Goal: Check status

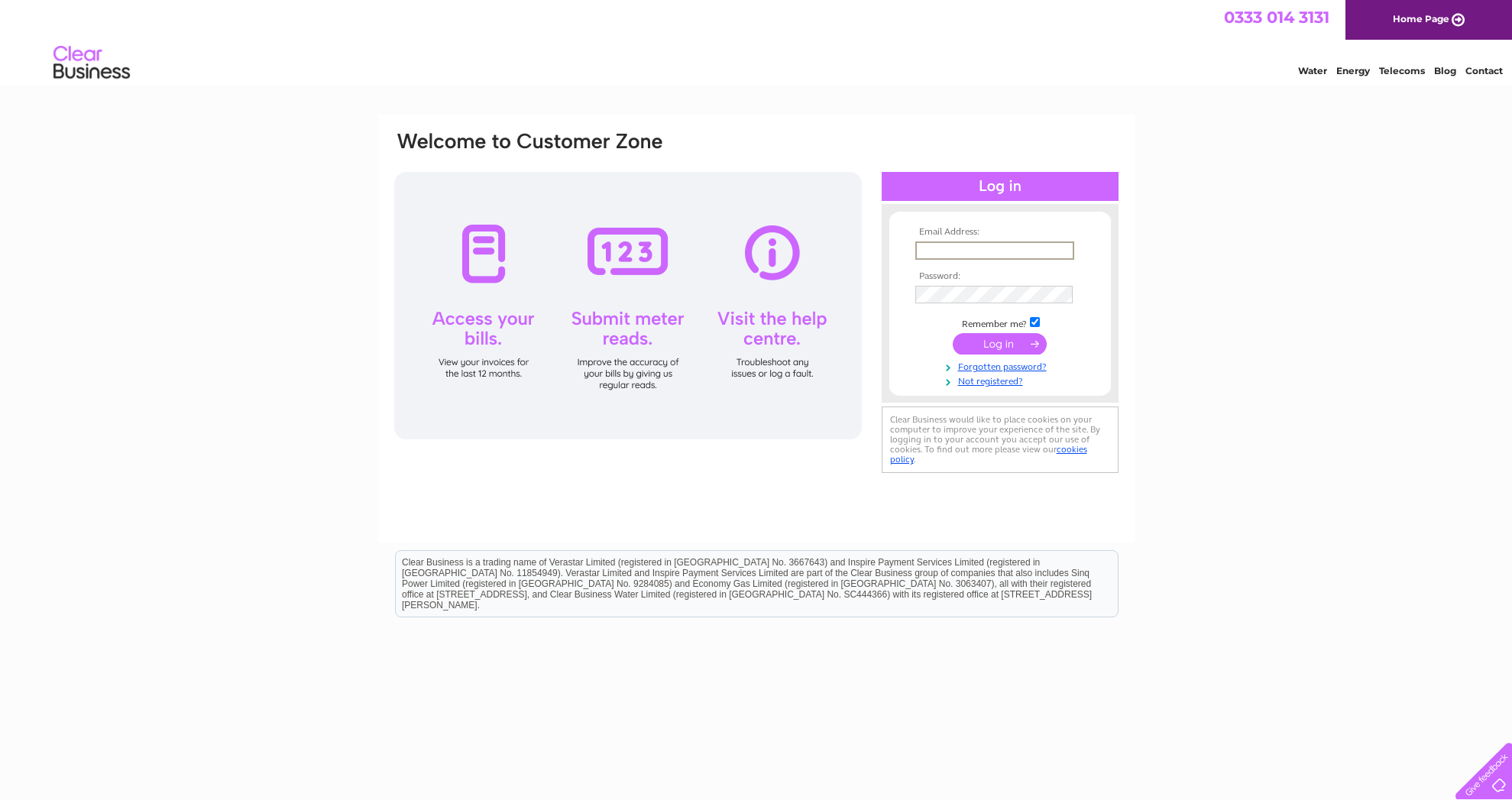
type input "[EMAIL_ADDRESS][DOMAIN_NAME]"
click at [1001, 342] on input "submit" at bounding box center [1000, 342] width 94 height 21
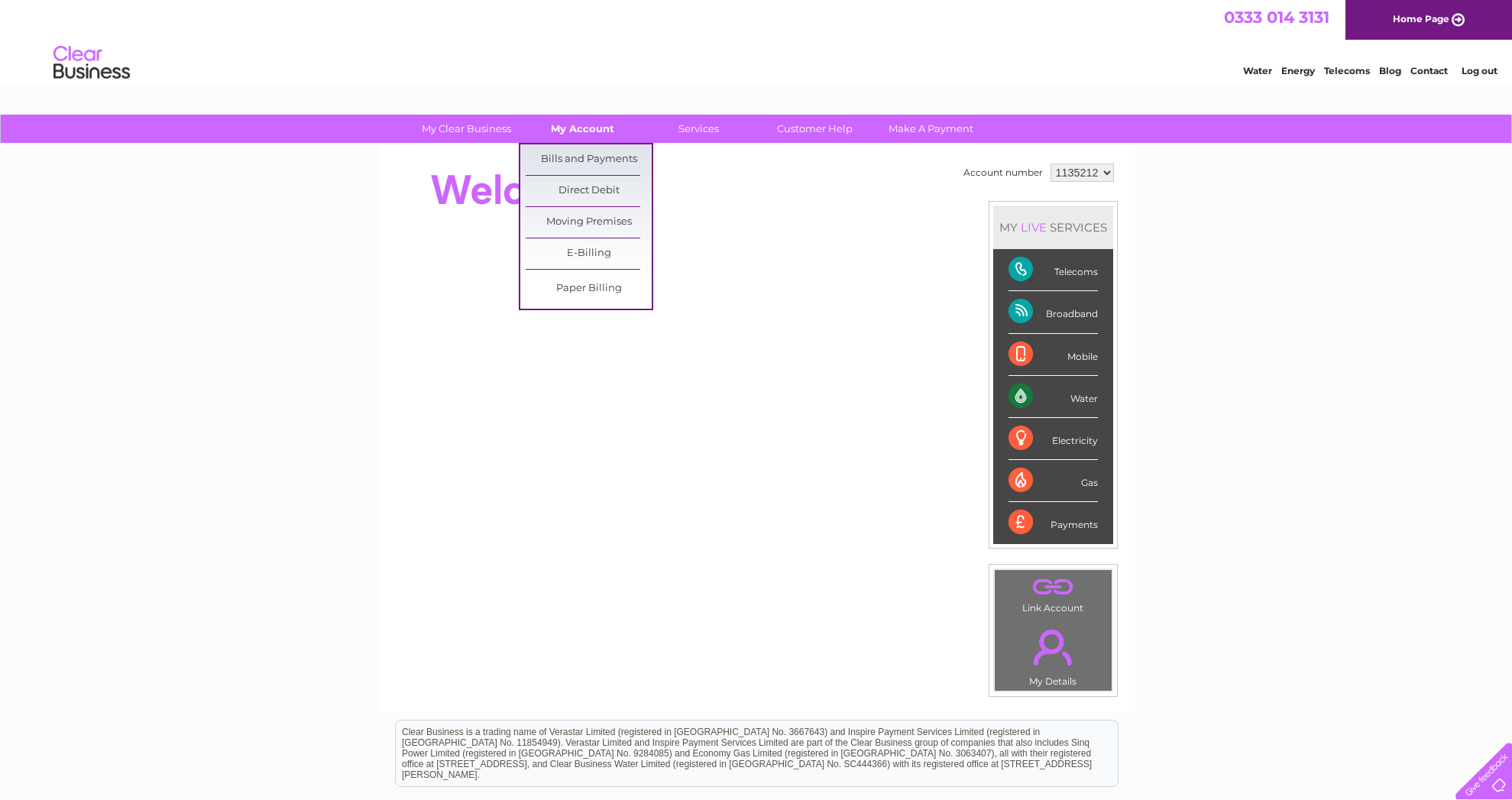
click at [581, 124] on link "My Account" at bounding box center [583, 129] width 126 height 29
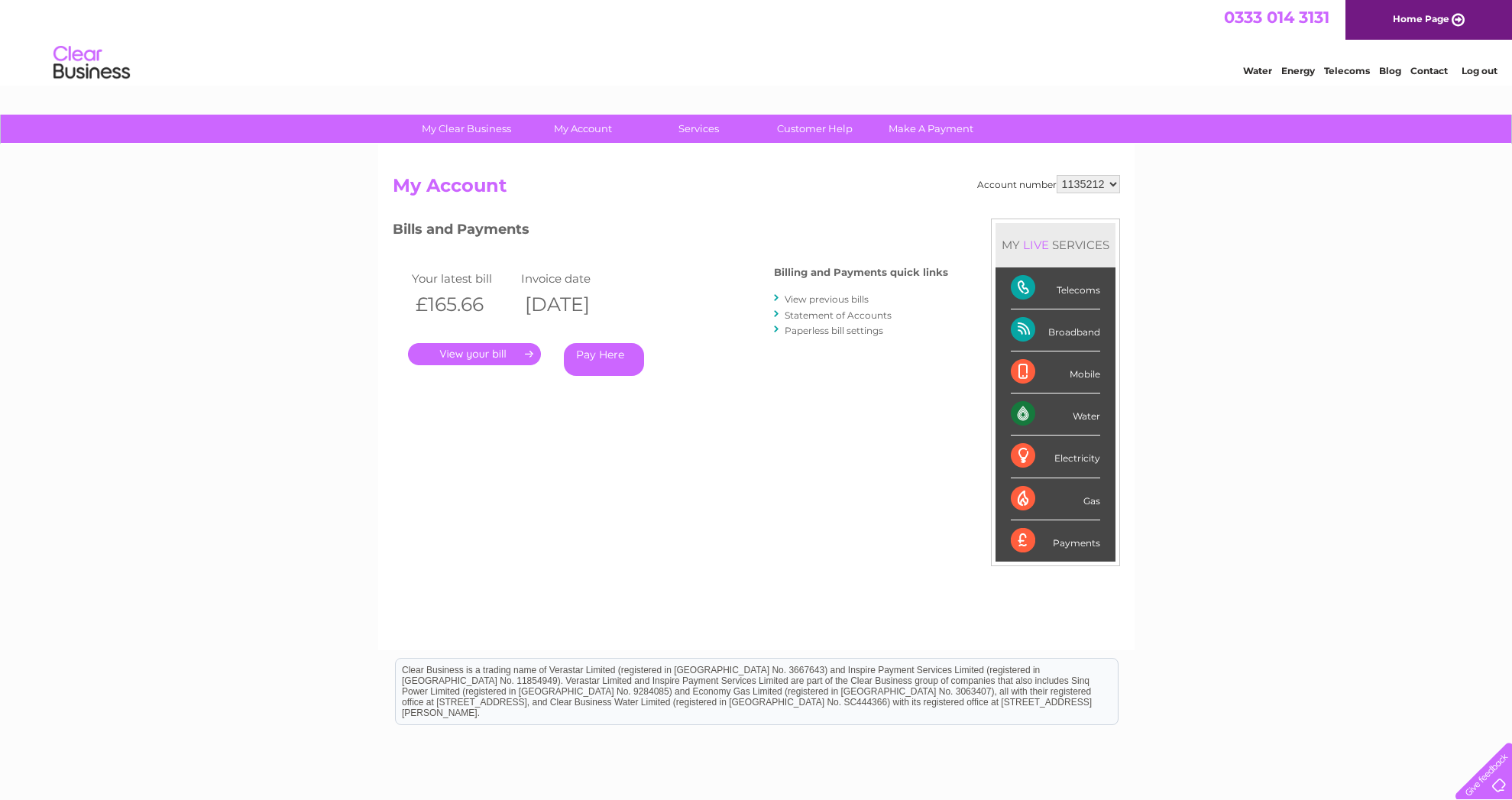
click at [813, 312] on link "Statement of Accounts" at bounding box center [838, 315] width 107 height 11
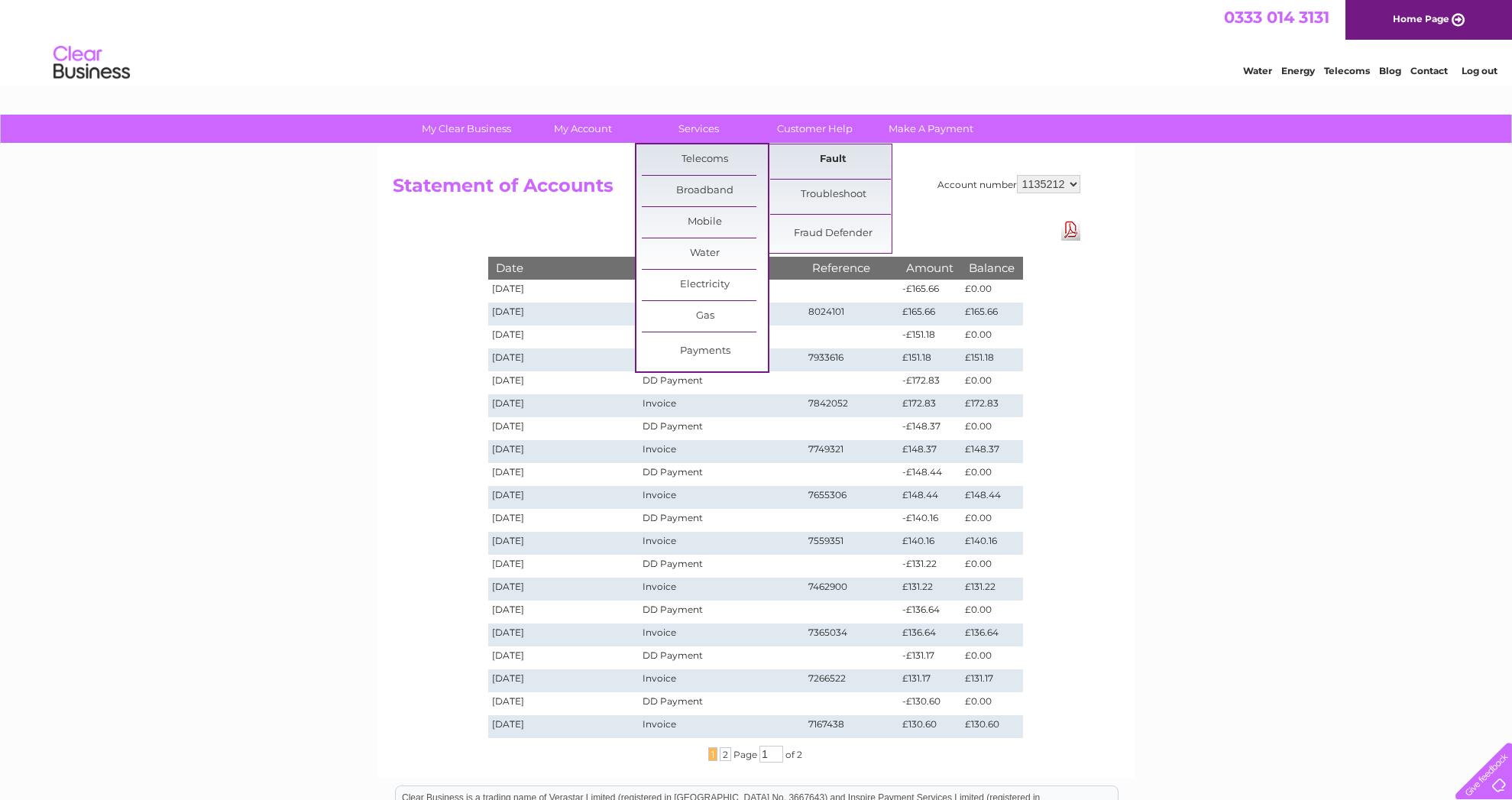
click at [829, 156] on link "Fault" at bounding box center [833, 160] width 126 height 31
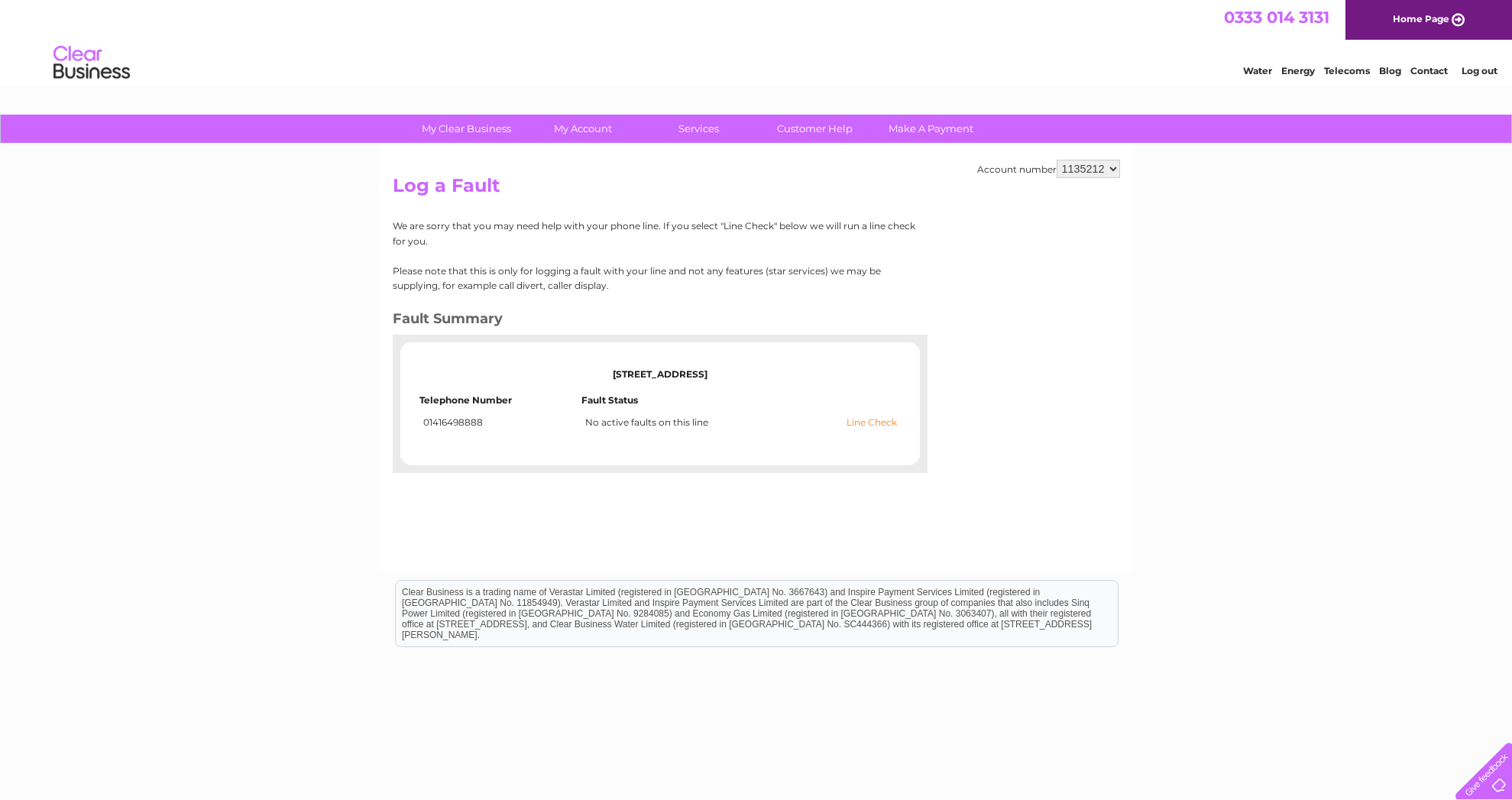
click at [874, 420] on link "Line Check" at bounding box center [872, 422] width 51 height 11
